Goal: Task Accomplishment & Management: Complete application form

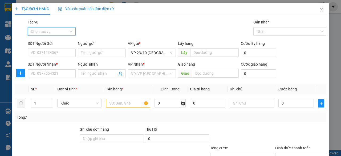
click at [68, 33] on input "Tác vụ" at bounding box center [50, 31] width 38 height 8
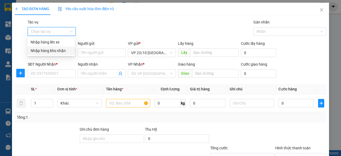
click at [62, 51] on div "Nhập hàng kho nhận" at bounding box center [51, 51] width 41 height 6
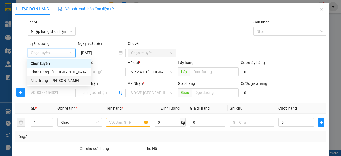
click at [57, 84] on div "Nha Trang - [PERSON_NAME]" at bounding box center [58, 80] width 63 height 9
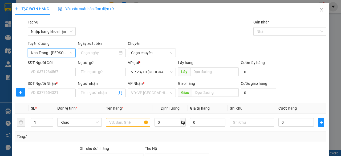
type input "[DATE]"
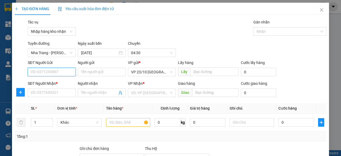
click at [57, 74] on input "SĐT Người Gửi" at bounding box center [52, 72] width 48 height 9
click at [58, 72] on input "SĐT Người Gửi" at bounding box center [52, 72] width 48 height 9
type input "0905965750"
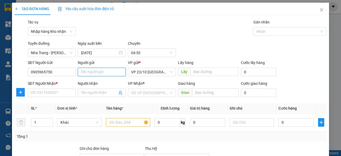
click at [111, 73] on input "Người gửi" at bounding box center [102, 72] width 48 height 9
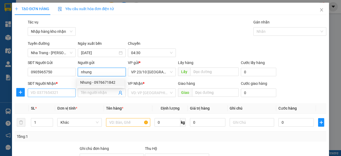
type input "nhung"
click at [52, 92] on input "SĐT Người Nhận *" at bounding box center [52, 92] width 48 height 9
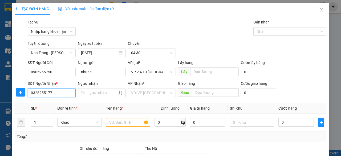
type input "0328255177"
click at [106, 88] on div "Người nhận" at bounding box center [102, 84] width 48 height 8
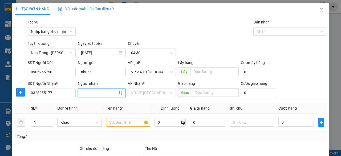
click at [106, 91] on input "Người nhận" at bounding box center [99, 93] width 36 height 6
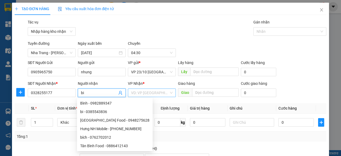
type input "bi"
click at [158, 94] on input "search" at bounding box center [150, 93] width 38 height 8
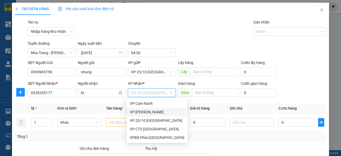
click at [158, 113] on div "VP [PERSON_NAME]" at bounding box center [157, 112] width 55 height 6
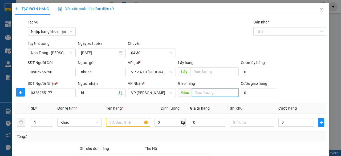
click at [203, 92] on input "text" at bounding box center [215, 92] width 46 height 9
type input "cam lâm··"
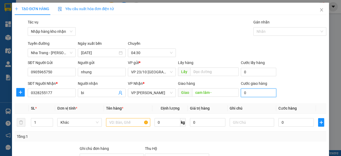
click at [258, 91] on input "0" at bounding box center [258, 92] width 35 height 9
type input "5"
type input "50"
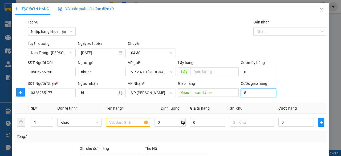
type input "50"
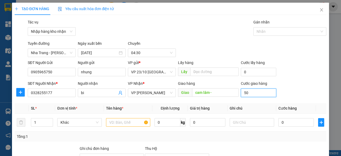
type input "500"
type input "5.000"
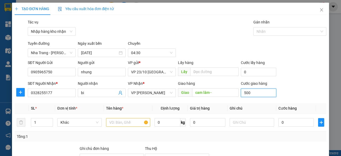
type input "5.000"
type input "550.000"
type input "555.000"
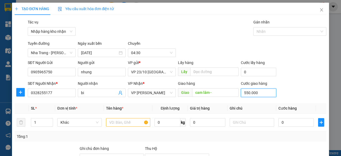
type input "555.000"
type input "555.500"
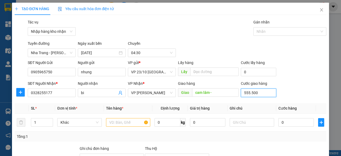
type input "55.550"
type input "5.555"
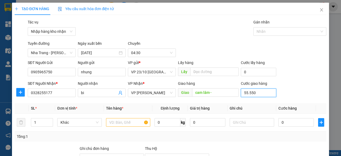
type input "5.555"
type input "555"
type input "55"
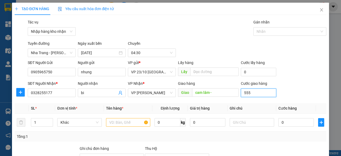
type input "55"
type input "5"
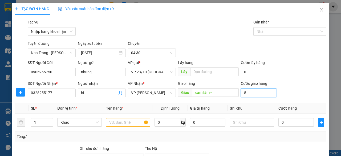
type input "50"
type input "500"
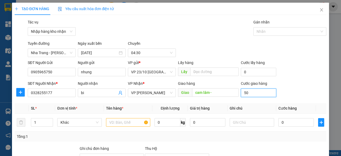
type input "500"
type input "5.000"
type input "550.000"
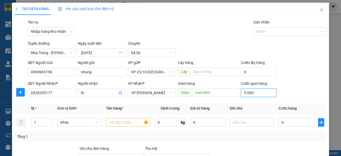
type input "550.000"
type input "555.000"
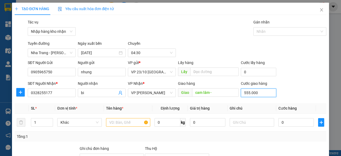
type input "555.500"
type input "55.550"
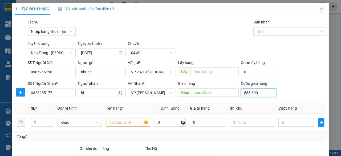
type input "55.550"
type input "5.555"
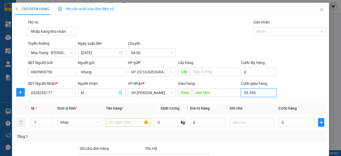
type input "5.555"
type input "555"
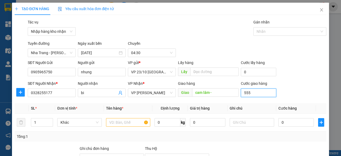
type input "55"
type input "5"
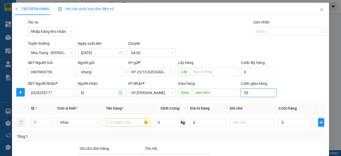
type input "5"
type input "0"
type input "3"
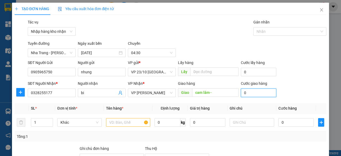
type input "3"
type input "30"
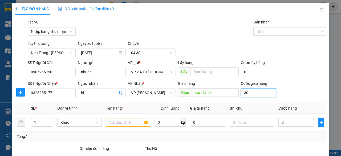
type input "300"
type input "3.000"
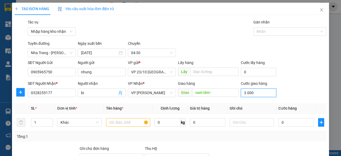
type input "3.000"
type input "30.000"
click at [93, 126] on span "Khác" at bounding box center [79, 122] width 38 height 8
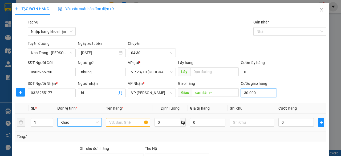
type input "30.000"
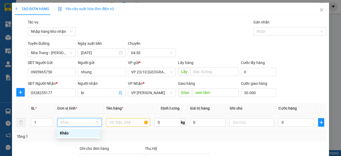
click at [94, 119] on span "Khác" at bounding box center [79, 122] width 38 height 8
click at [117, 122] on input "text" at bounding box center [128, 122] width 44 height 9
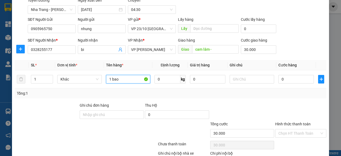
scroll to position [76, 0]
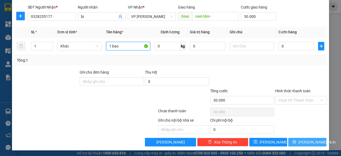
type input "1 bao"
click at [306, 140] on span "[PERSON_NAME] và In" at bounding box center [316, 142] width 37 height 6
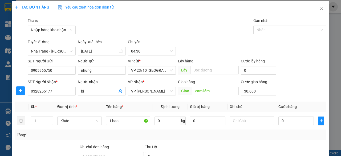
scroll to position [0, 0]
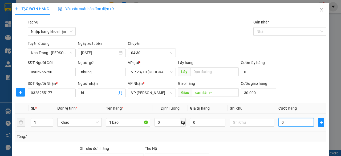
click at [299, 120] on input "0" at bounding box center [295, 122] width 35 height 9
type input "003"
type input "30.003"
type input "0.030"
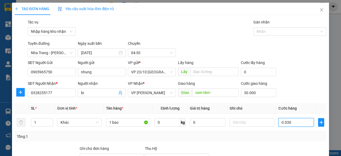
type input "30.030"
type input "00.300"
type input "30.300"
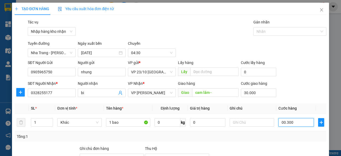
type input "0.003.000"
type input "33.000"
type input "000.030.000"
type input "60.000"
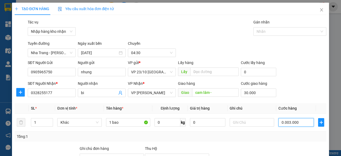
type input "60.000"
type input "000.003.000"
type input "33.000"
type input "0.000.003"
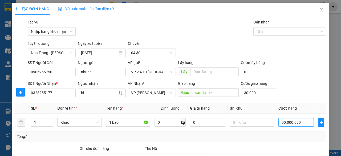
type input "30.003"
type input "000.000"
type input "30.000"
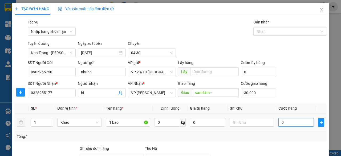
click at [280, 124] on input "0" at bounding box center [295, 122] width 35 height 9
type input "003"
type input "30.003"
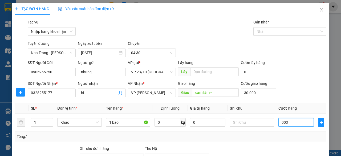
type input "0.030"
type input "30.030"
type input "00.300"
type input "30.300"
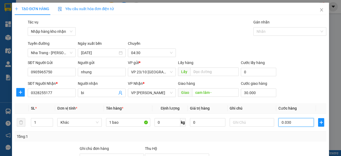
type input "30.300"
type input "00.003.000"
type input "33.000"
type input "0.000.300"
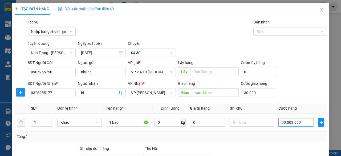
type input "30.300"
type input "000.030"
type input "30.030"
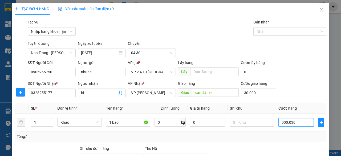
type input "00.003"
type input "30.003"
type input "0.000"
type input "30.000"
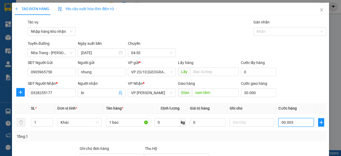
type input "30.000"
type input "002"
type input "30.002"
type input "00"
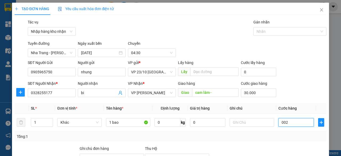
type input "30.000"
click at [284, 120] on input "0" at bounding box center [295, 122] width 35 height 9
click at [319, 121] on span "plus" at bounding box center [321, 122] width 6 height 4
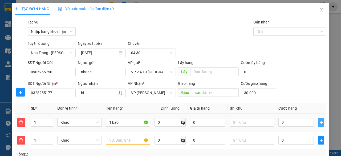
click at [319, 121] on span "plus" at bounding box center [321, 122] width 6 height 4
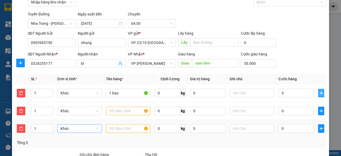
scroll to position [80, 0]
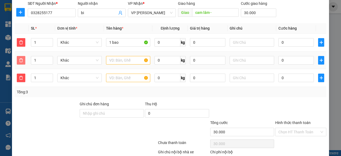
click at [21, 61] on icon "delete" at bounding box center [21, 60] width 4 height 4
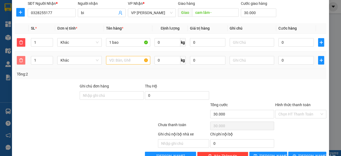
click at [21, 60] on icon "delete" at bounding box center [21, 60] width 4 height 4
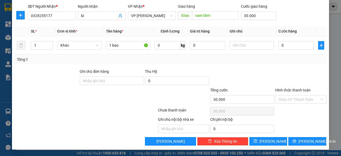
scroll to position [76, 0]
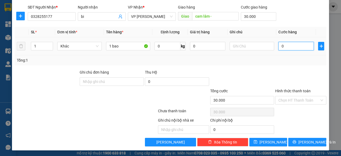
click at [280, 46] on input "0" at bounding box center [295, 46] width 35 height 9
type input "003"
type input "30.003"
type input "0.030"
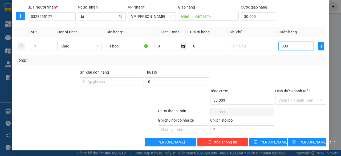
type input "30.030"
type input "003"
type input "30.003"
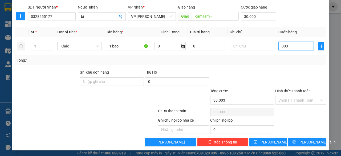
type input "00"
type input "30.000"
type input "003"
type input "30.003"
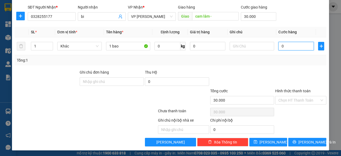
type input "30.003"
type input "00"
type input "30.000"
type input "003"
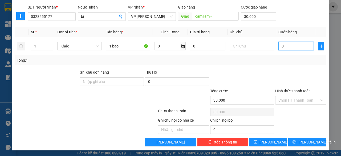
type input "30.003"
type input "00"
type input "30.000"
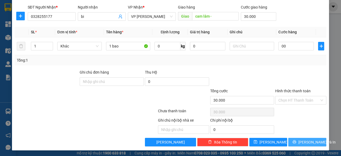
click at [311, 143] on span "[PERSON_NAME] và In" at bounding box center [316, 142] width 37 height 6
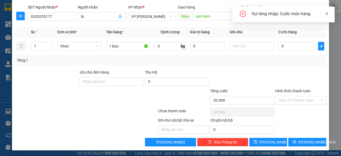
click at [327, 14] on icon "close" at bounding box center [327, 13] width 3 height 3
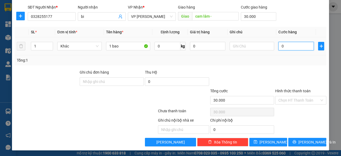
click at [294, 49] on input "0" at bounding box center [295, 46] width 35 height 9
type input "003"
type input "30.003"
type input "0.030"
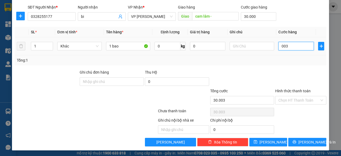
type input "30.030"
type input "003"
type input "30.003"
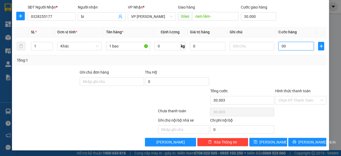
type input "0"
type input "30.000"
type input "004"
type input "30.004"
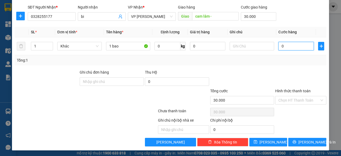
type input "30.004"
type input "0.040"
type input "30.040"
type input "00.400"
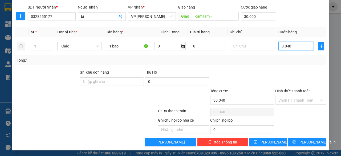
type input "30.400"
click at [50, 77] on div at bounding box center [46, 78] width 65 height 19
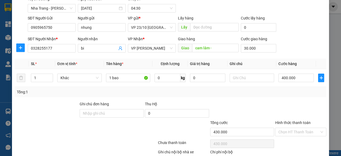
scroll to position [0, 0]
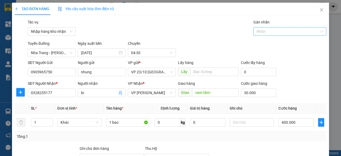
click at [276, 30] on div at bounding box center [287, 31] width 65 height 6
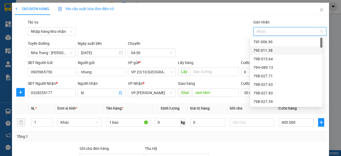
click at [262, 49] on div "79E-011.38" at bounding box center [286, 50] width 66 height 6
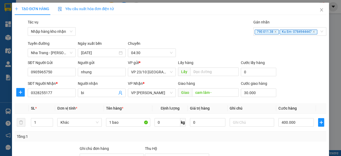
click at [197, 25] on div "Tác vụ Nhập hàng kho nhận Gán nhãn 79E-011.38 Ku Em- 0784944447" at bounding box center [177, 28] width 301 height 19
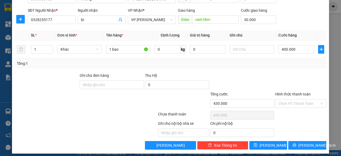
scroll to position [76, 0]
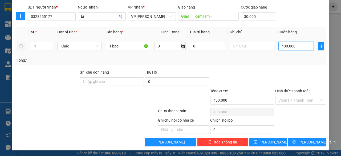
click at [300, 42] on input "400.000" at bounding box center [295, 46] width 35 height 9
click at [300, 46] on input "400.000" at bounding box center [295, 46] width 35 height 9
click at [255, 17] on input "30.000" at bounding box center [258, 16] width 35 height 9
click at [184, 67] on div "Transit Pickup Surcharge Ids Transit Deliver Surcharge Ids Transit Deliver Surc…" at bounding box center [171, 44] width 312 height 203
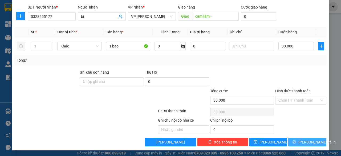
click at [309, 140] on span "[PERSON_NAME] và In" at bounding box center [316, 142] width 37 height 6
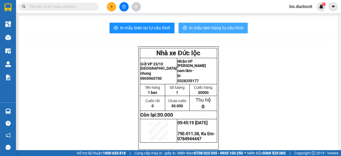
click at [203, 31] on span "In mẫu tem hàng tự cấu hình" at bounding box center [216, 28] width 54 height 7
click at [191, 30] on span "In mẫu tem hàng tự cấu hình" at bounding box center [216, 28] width 54 height 7
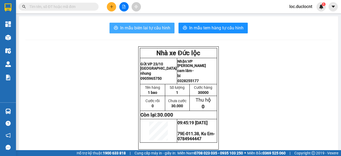
click at [154, 29] on span "In mẫu biên lai tự cấu hình" at bounding box center [145, 28] width 50 height 7
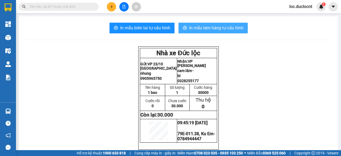
click at [189, 27] on span "In mẫu tem hàng tự cấu hình" at bounding box center [216, 28] width 54 height 7
